Goal: Transaction & Acquisition: Purchase product/service

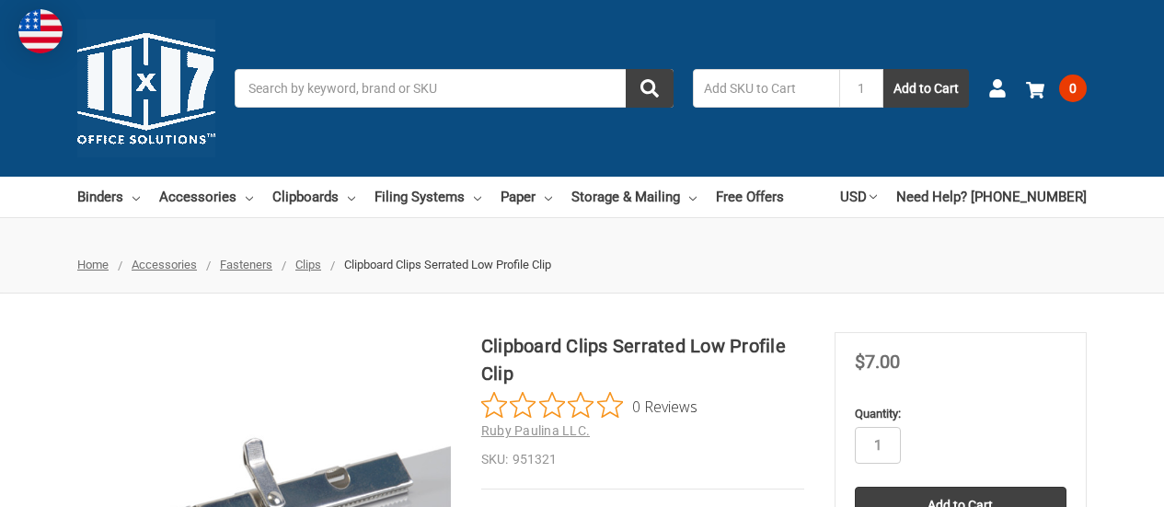
scroll to position [184, 0]
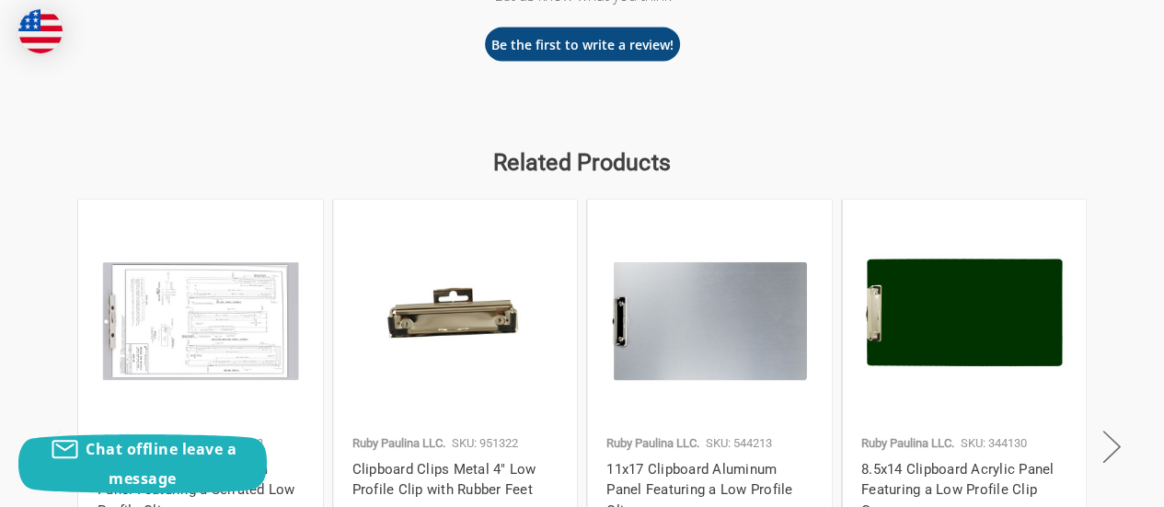
scroll to position [1841, 0]
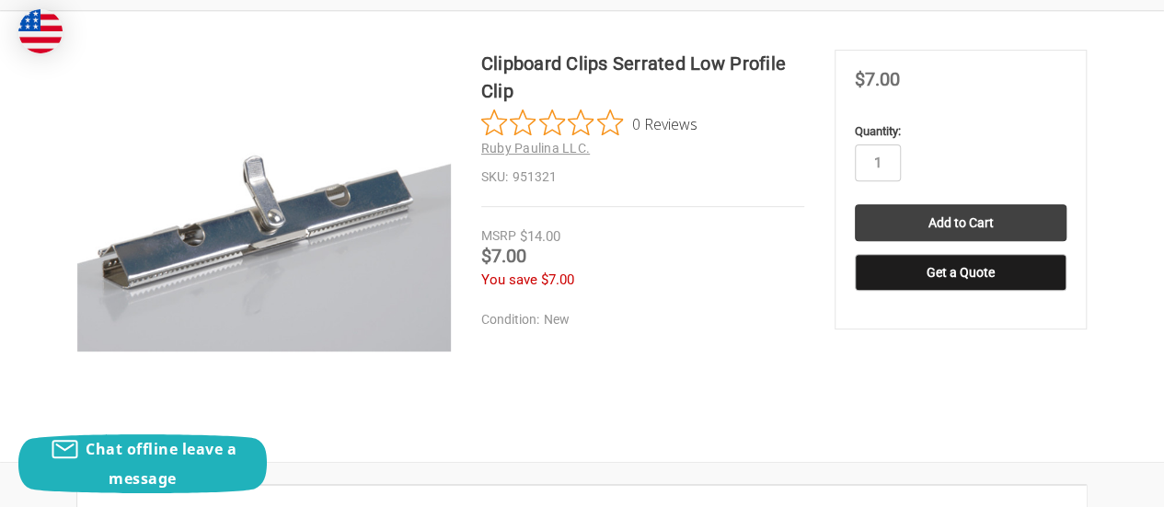
scroll to position [276, 0]
